Goal: Transaction & Acquisition: Obtain resource

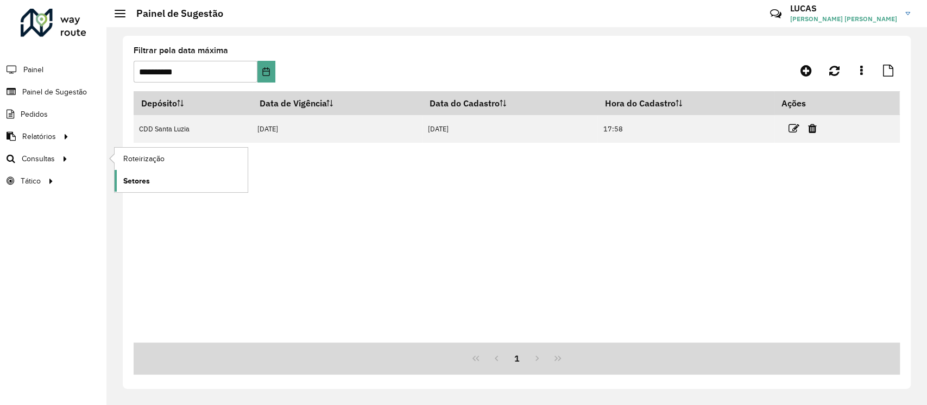
click at [139, 182] on span "Setores" at bounding box center [136, 180] width 27 height 11
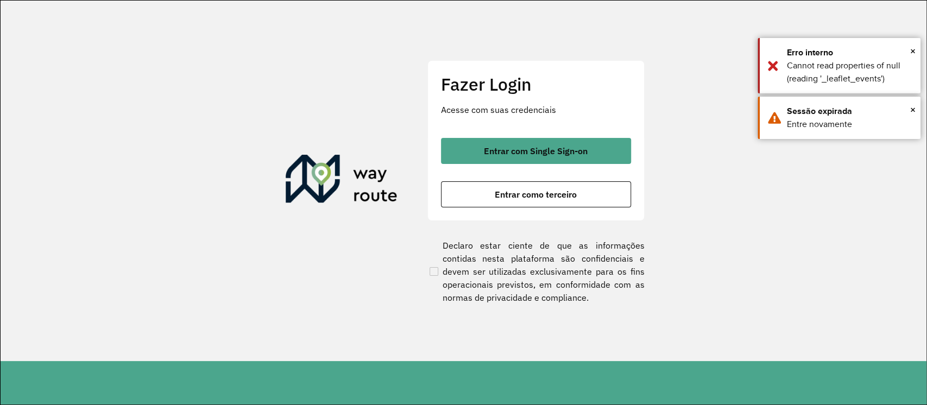
click at [575, 132] on div "Fazer Login Acesse com suas credenciais Entrar com Single Sign-on Entrar como t…" at bounding box center [535, 140] width 217 height 161
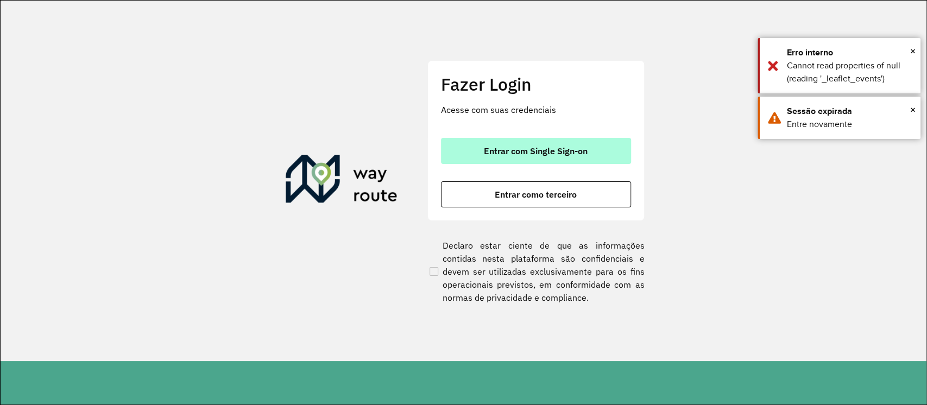
click at [567, 147] on span "Entrar com Single Sign-on" at bounding box center [536, 151] width 104 height 9
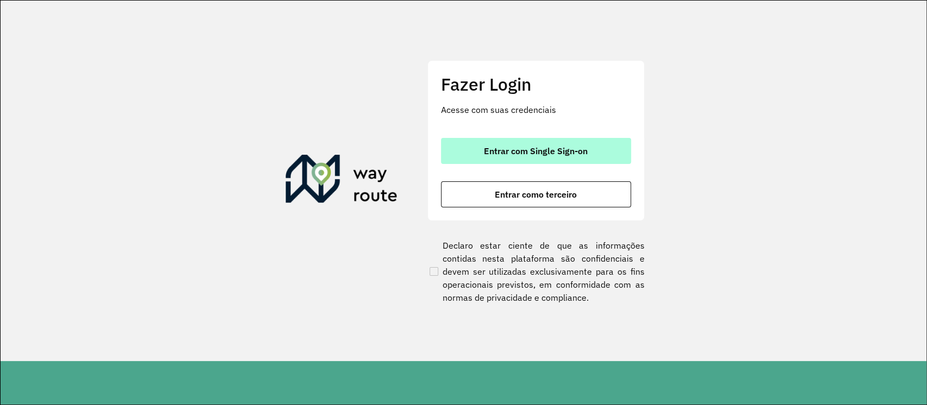
click at [518, 156] on button "Entrar com Single Sign-on" at bounding box center [536, 151] width 190 height 26
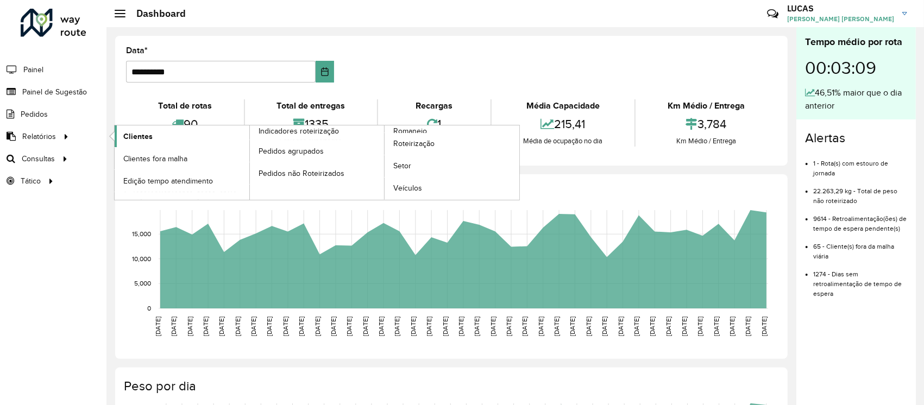
click at [115, 137] on link "Clientes" at bounding box center [182, 136] width 135 height 22
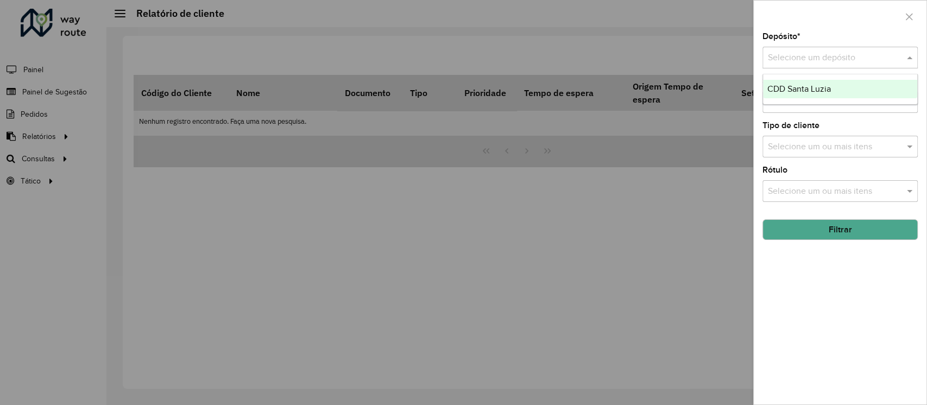
click at [784, 52] on input "text" at bounding box center [829, 58] width 123 height 13
click at [784, 81] on div "CDD Santa Luzia" at bounding box center [840, 89] width 154 height 18
click at [868, 225] on button "Filtrar" at bounding box center [840, 229] width 155 height 21
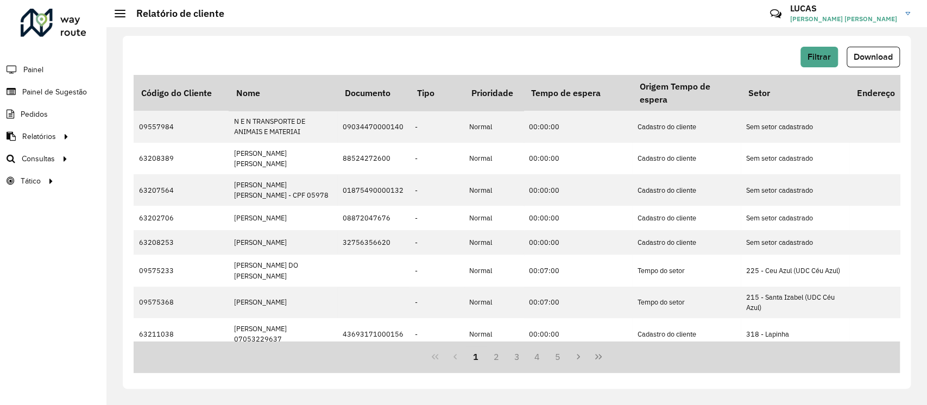
click at [881, 41] on div "Filtrar Download Código do Cliente Nome Documento Tipo Prioridade Tempo de espe…" at bounding box center [517, 212] width 788 height 353
click at [872, 54] on span "Download" at bounding box center [873, 56] width 39 height 9
click at [126, 172] on link "Setores" at bounding box center [181, 181] width 133 height 22
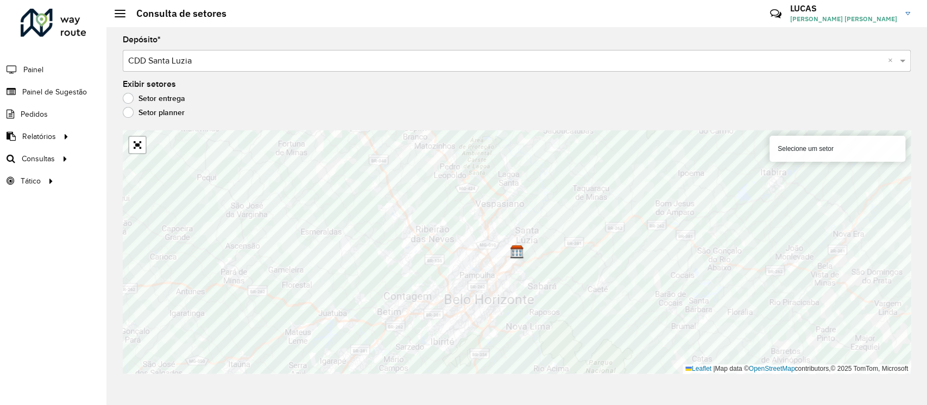
click at [834, 150] on div "Selecione um setor" at bounding box center [838, 149] width 136 height 26
click at [810, 146] on div "Selecione um setor" at bounding box center [838, 149] width 136 height 26
click at [813, 141] on div "Selecione um setor" at bounding box center [838, 149] width 136 height 26
click at [808, 144] on div "Selecione um setor" at bounding box center [838, 149] width 136 height 26
click at [808, 148] on div "Selecione um setor" at bounding box center [838, 149] width 136 height 26
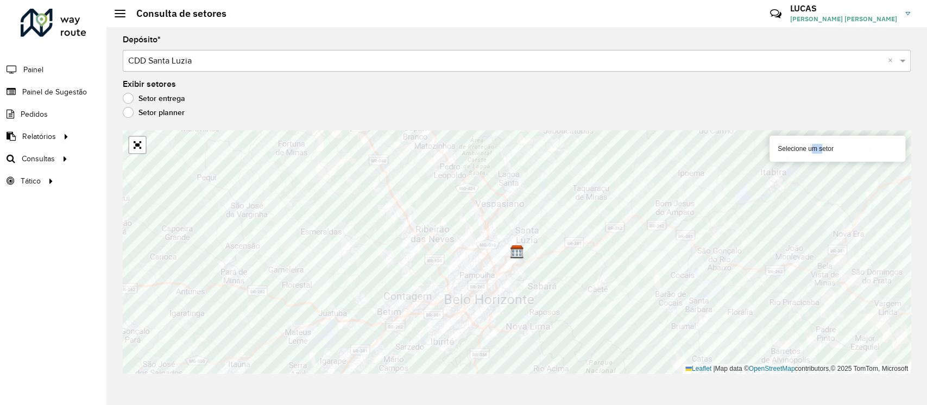
click at [808, 148] on div "Selecione um setor" at bounding box center [838, 149] width 136 height 26
click at [807, 147] on div "Selecione um setor" at bounding box center [838, 149] width 136 height 26
click at [588, 72] on div "Depósito * Selecione um depósito × CDD Santa Luzia × Exibir setores Setor entre…" at bounding box center [516, 216] width 821 height 378
click at [562, 63] on input "text" at bounding box center [505, 61] width 755 height 13
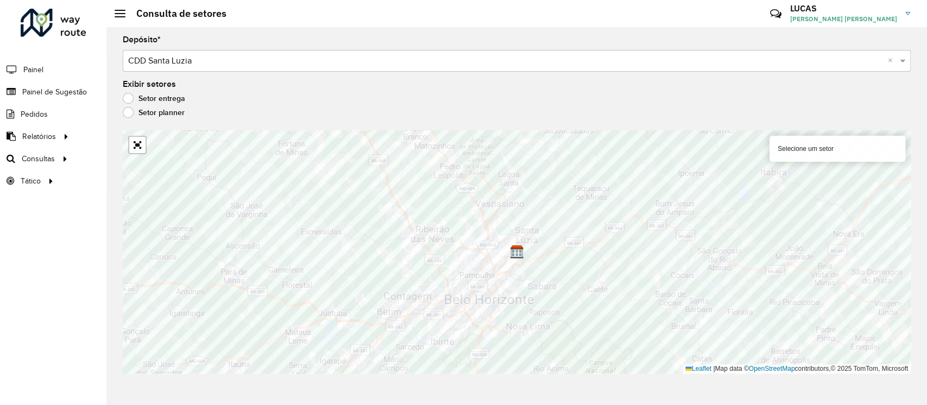
click at [562, 63] on input "text" at bounding box center [505, 61] width 755 height 13
click at [901, 61] on span at bounding box center [904, 60] width 14 height 13
click at [898, 64] on span at bounding box center [904, 60] width 14 height 13
click at [901, 64] on span at bounding box center [904, 60] width 14 height 13
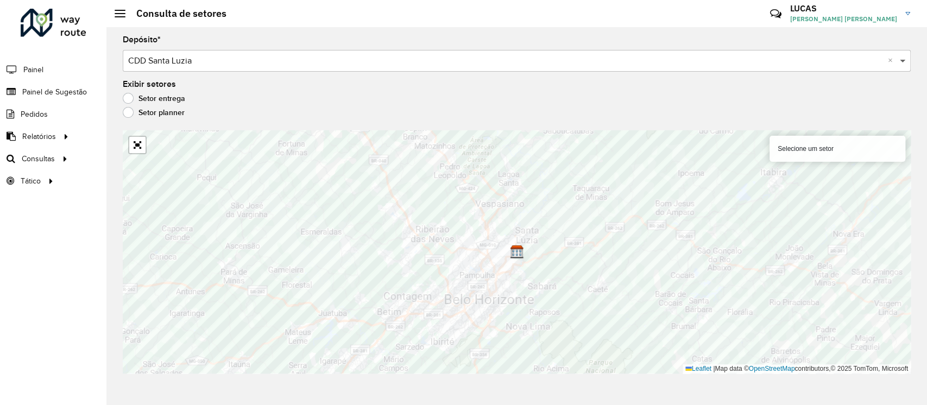
click at [901, 64] on span at bounding box center [904, 60] width 14 height 13
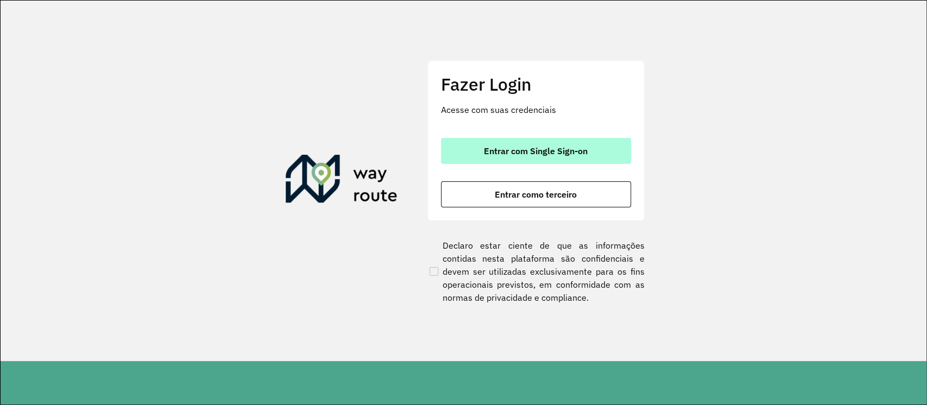
click at [539, 143] on button "Entrar com Single Sign-on" at bounding box center [536, 151] width 190 height 26
